Goal: Transaction & Acquisition: Purchase product/service

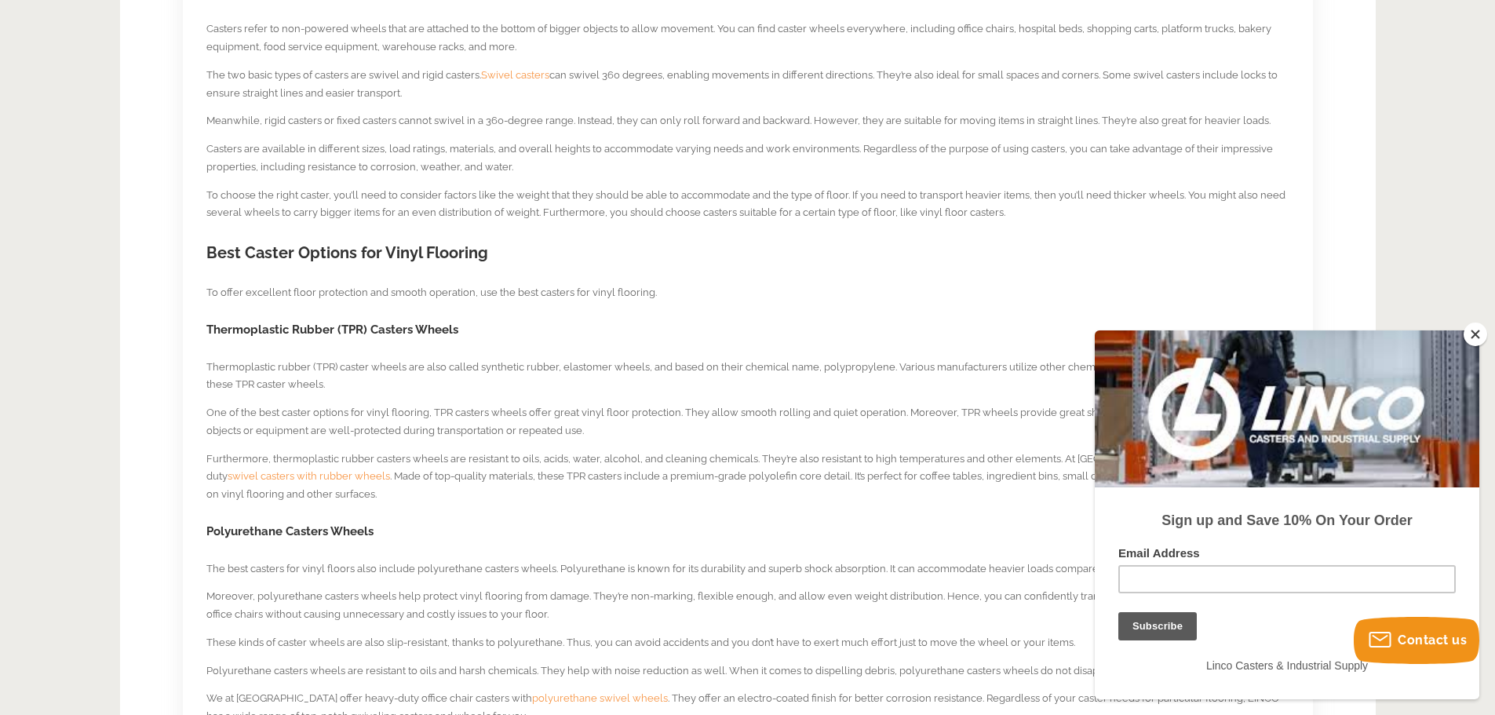
scroll to position [942, 0]
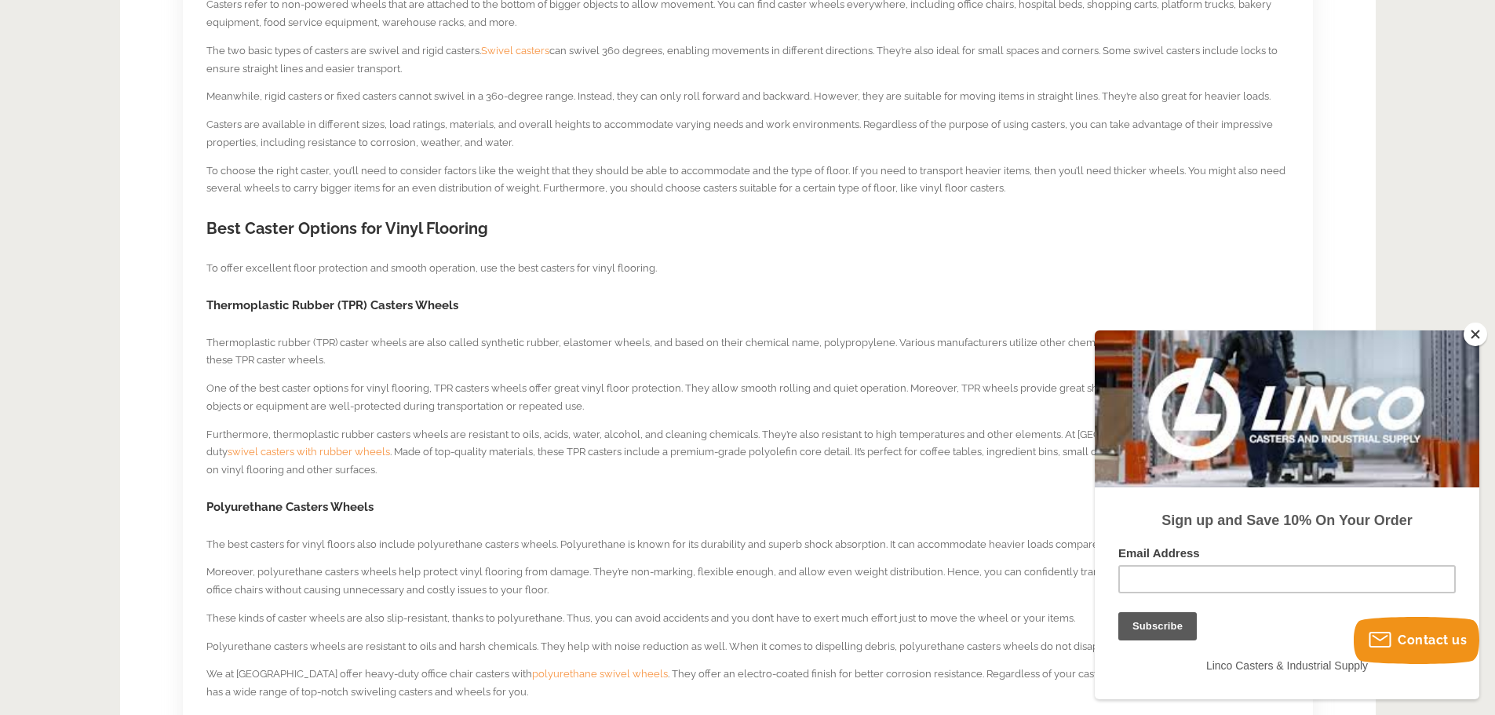
click at [1475, 334] on button "Close" at bounding box center [1476, 335] width 24 height 24
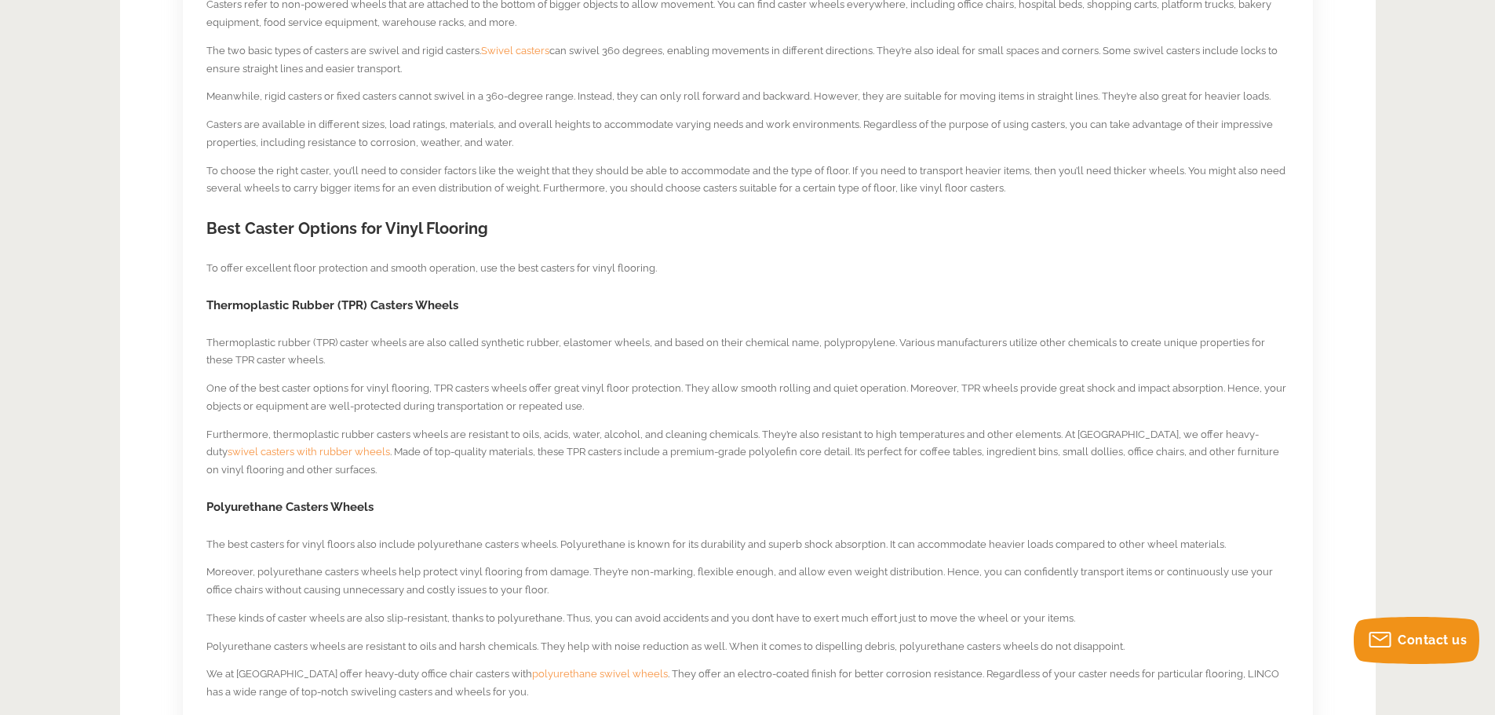
click at [260, 452] on span "swivel casters with rubber wheels" at bounding box center [309, 452] width 162 height 12
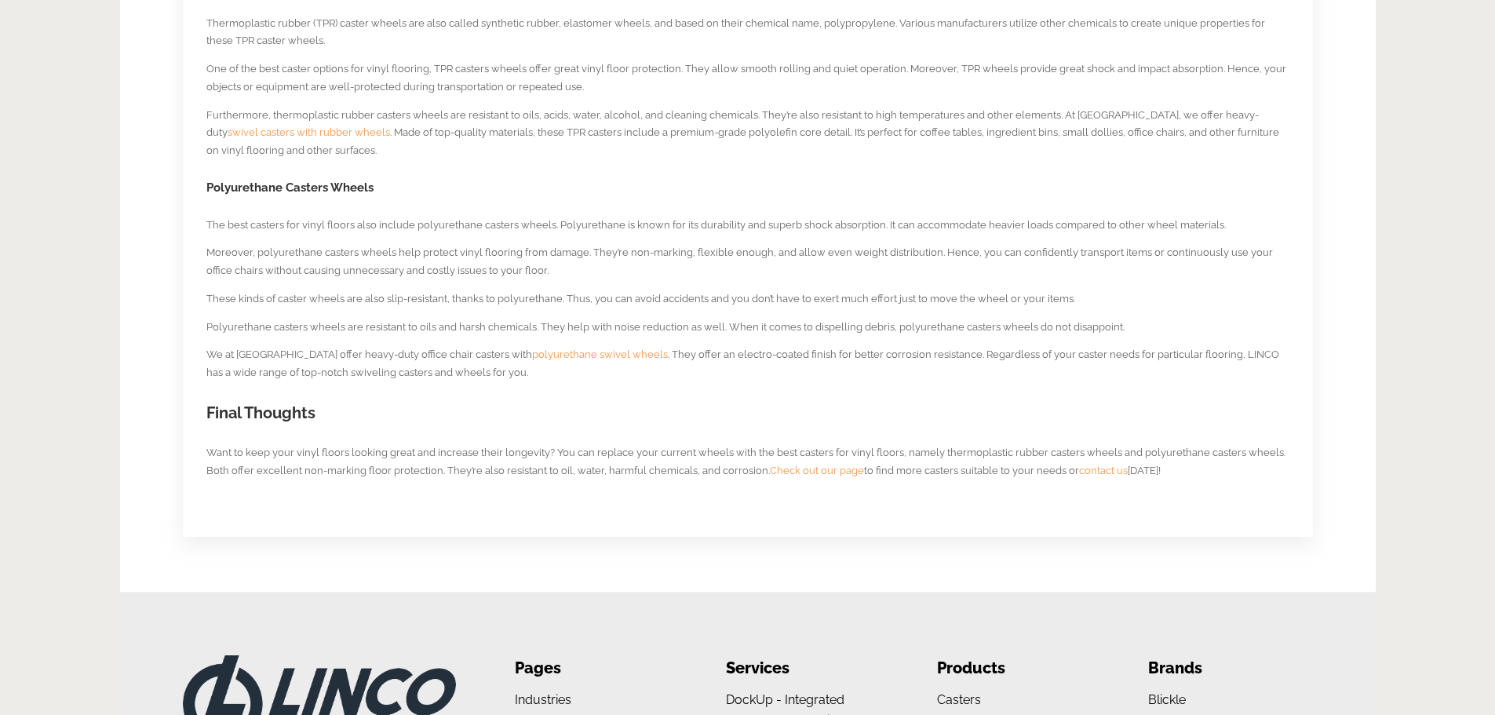
scroll to position [1096, 0]
